Goal: Navigation & Orientation: Find specific page/section

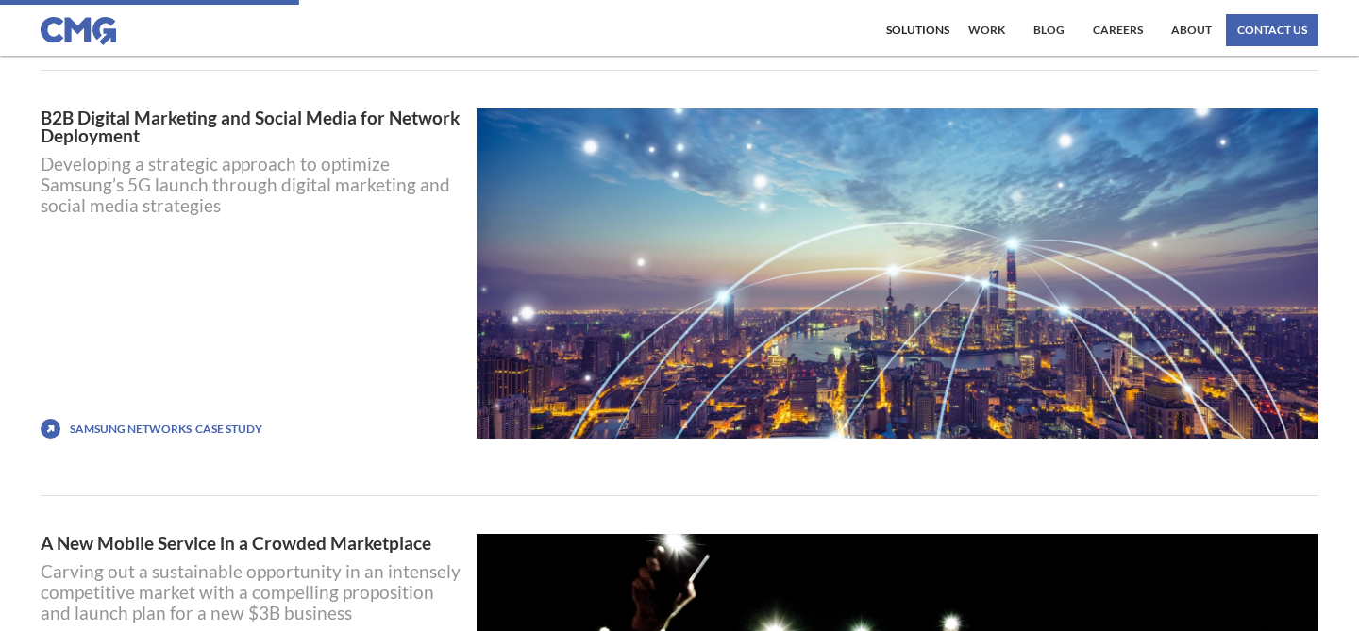
scroll to position [1986, 0]
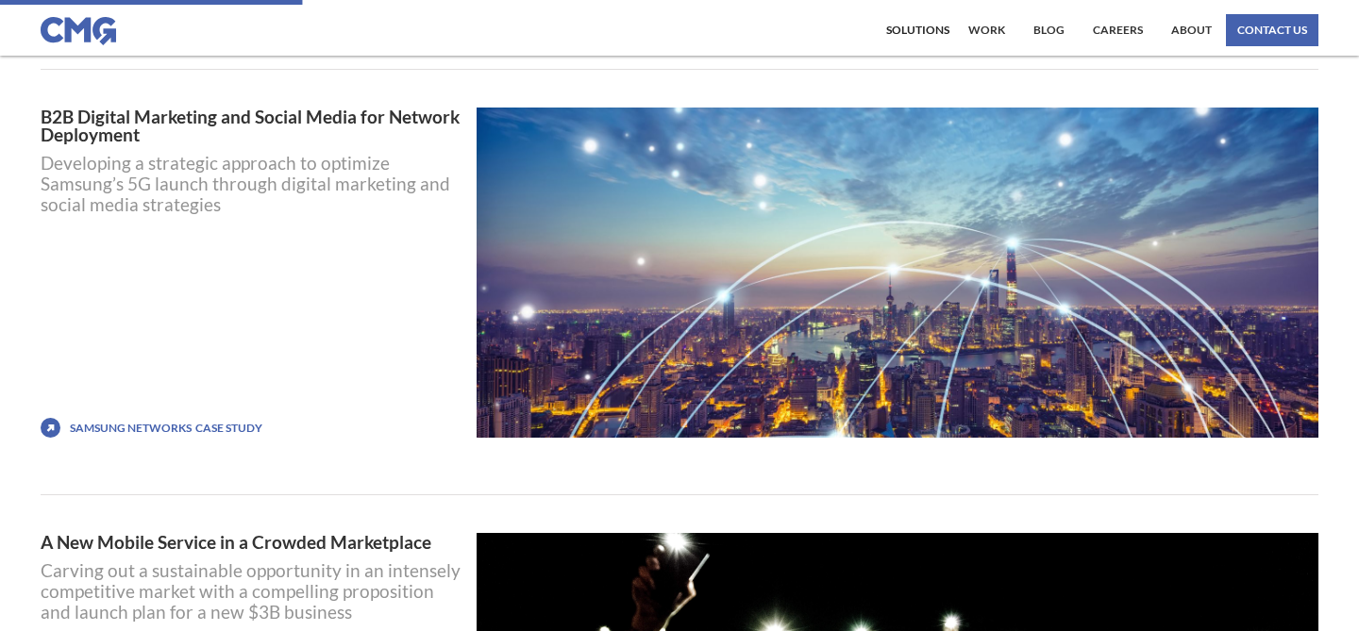
click at [144, 423] on div "Samsung Networks" at bounding box center [131, 428] width 122 height 13
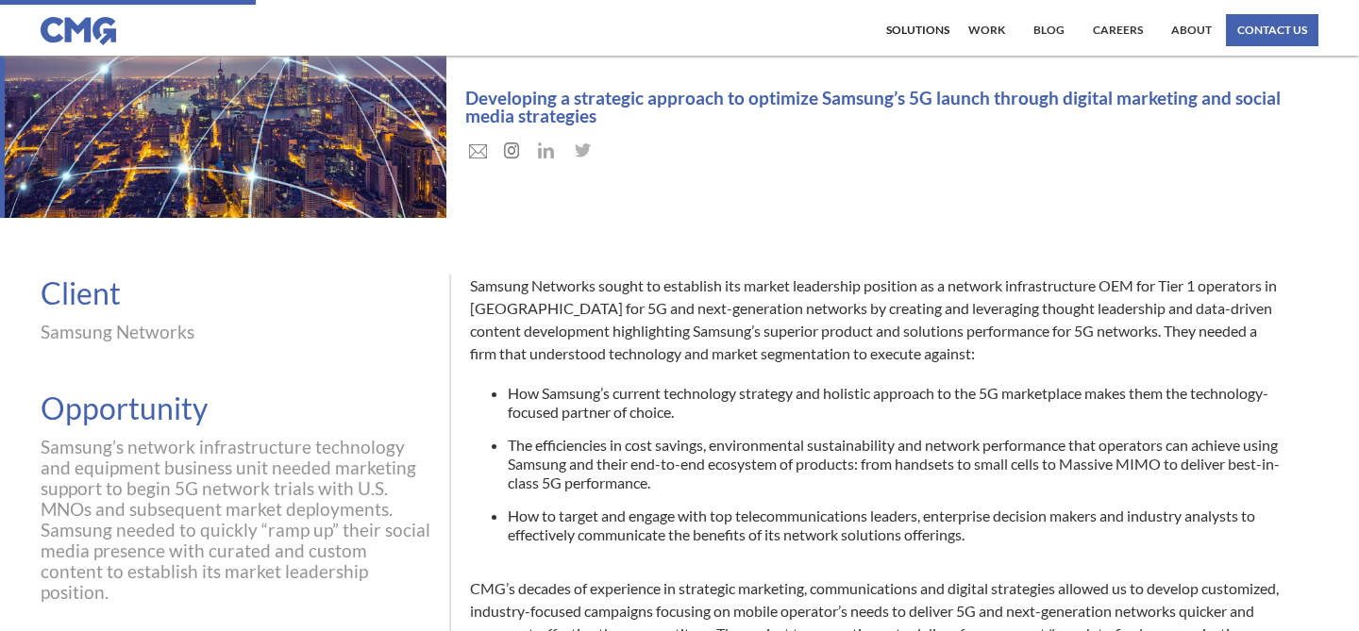
scroll to position [174, 0]
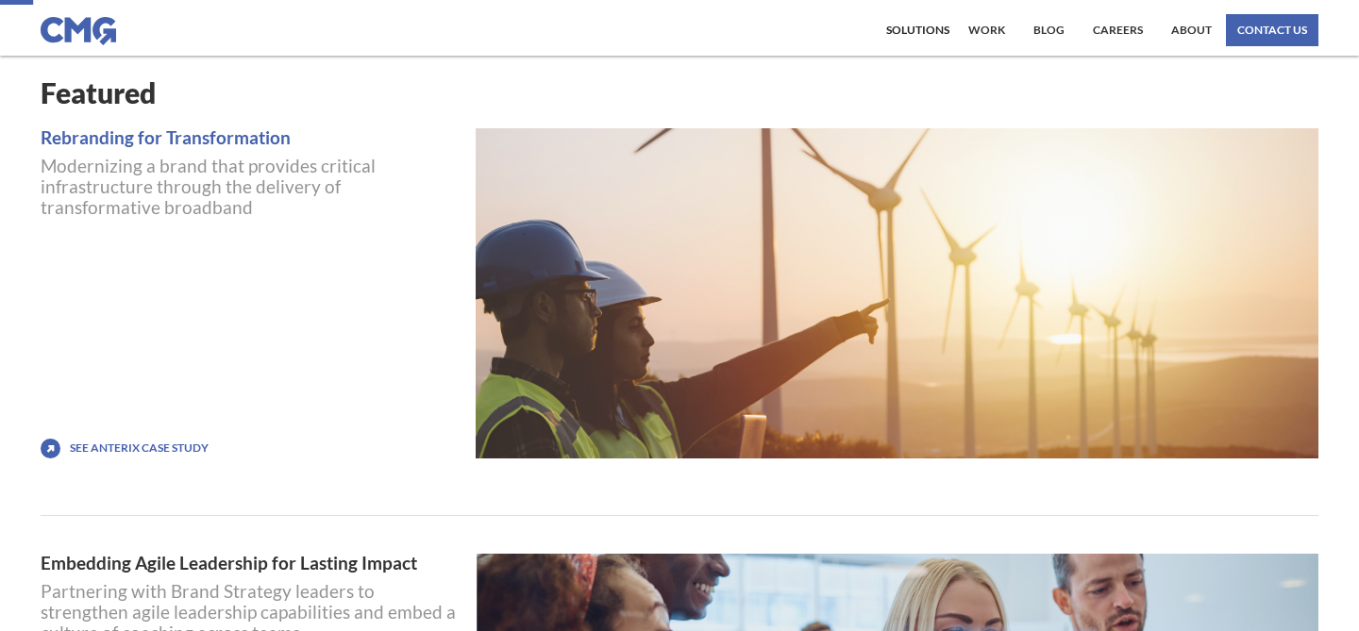
scroll to position [315, 0]
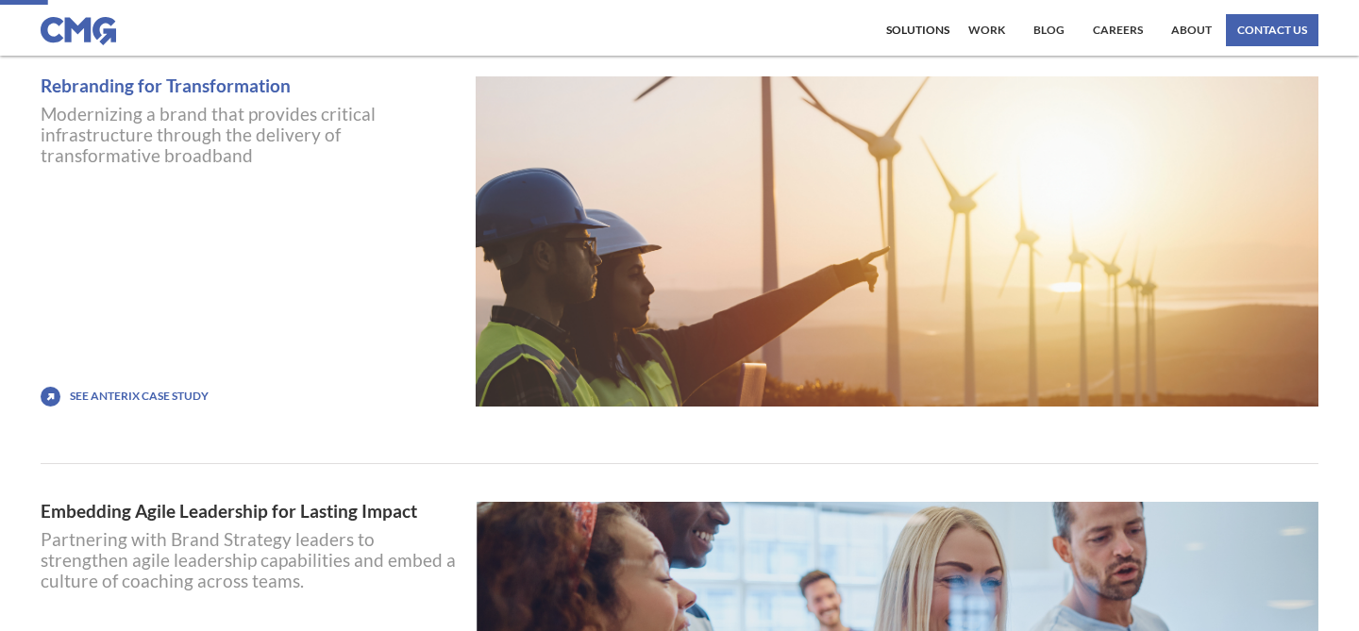
click at [171, 395] on link "See Anterix Case Study" at bounding box center [139, 396] width 139 height 13
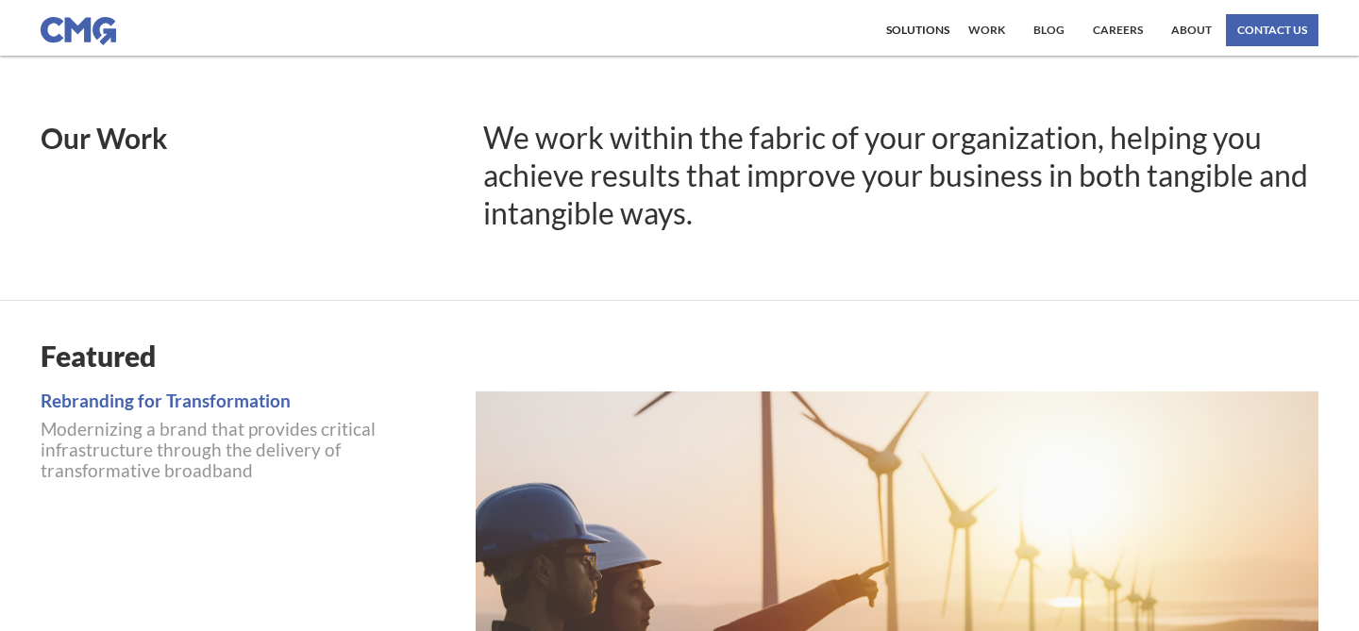
click at [929, 39] on div "Solutions Our Solutions Transform, Grow, thrive Thrive Number Assessment Strate…" at bounding box center [917, 30] width 73 height 32
click at [983, 32] on link "work" at bounding box center [986, 30] width 46 height 32
click at [1051, 32] on link "Blog" at bounding box center [1048, 30] width 41 height 32
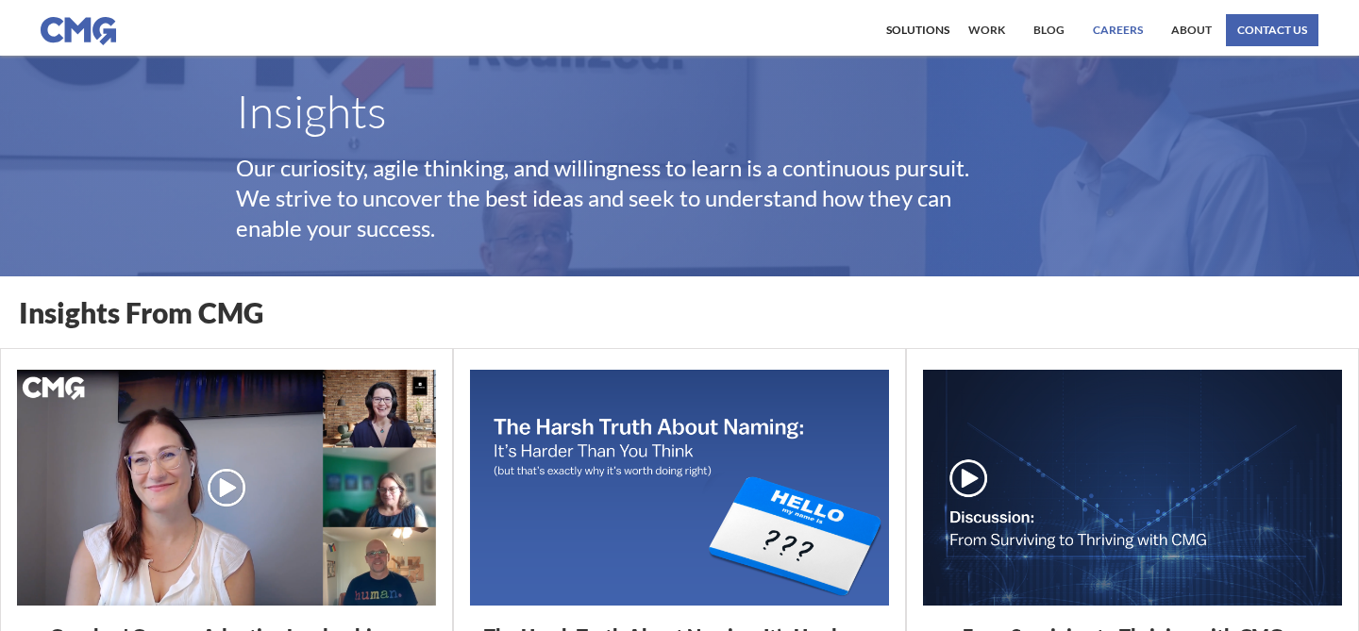
click at [1126, 24] on link "Careers" at bounding box center [1117, 30] width 59 height 32
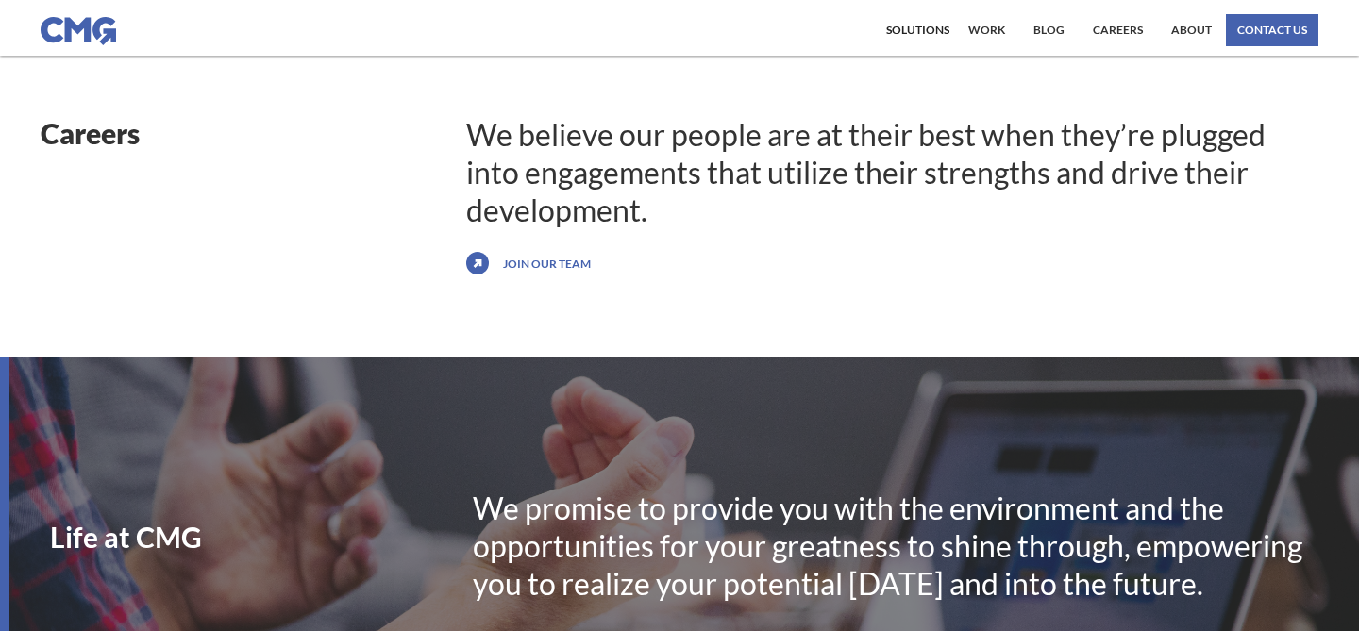
click at [530, 269] on link "Join our team" at bounding box center [546, 263] width 97 height 30
